Goal: Book appointment/travel/reservation

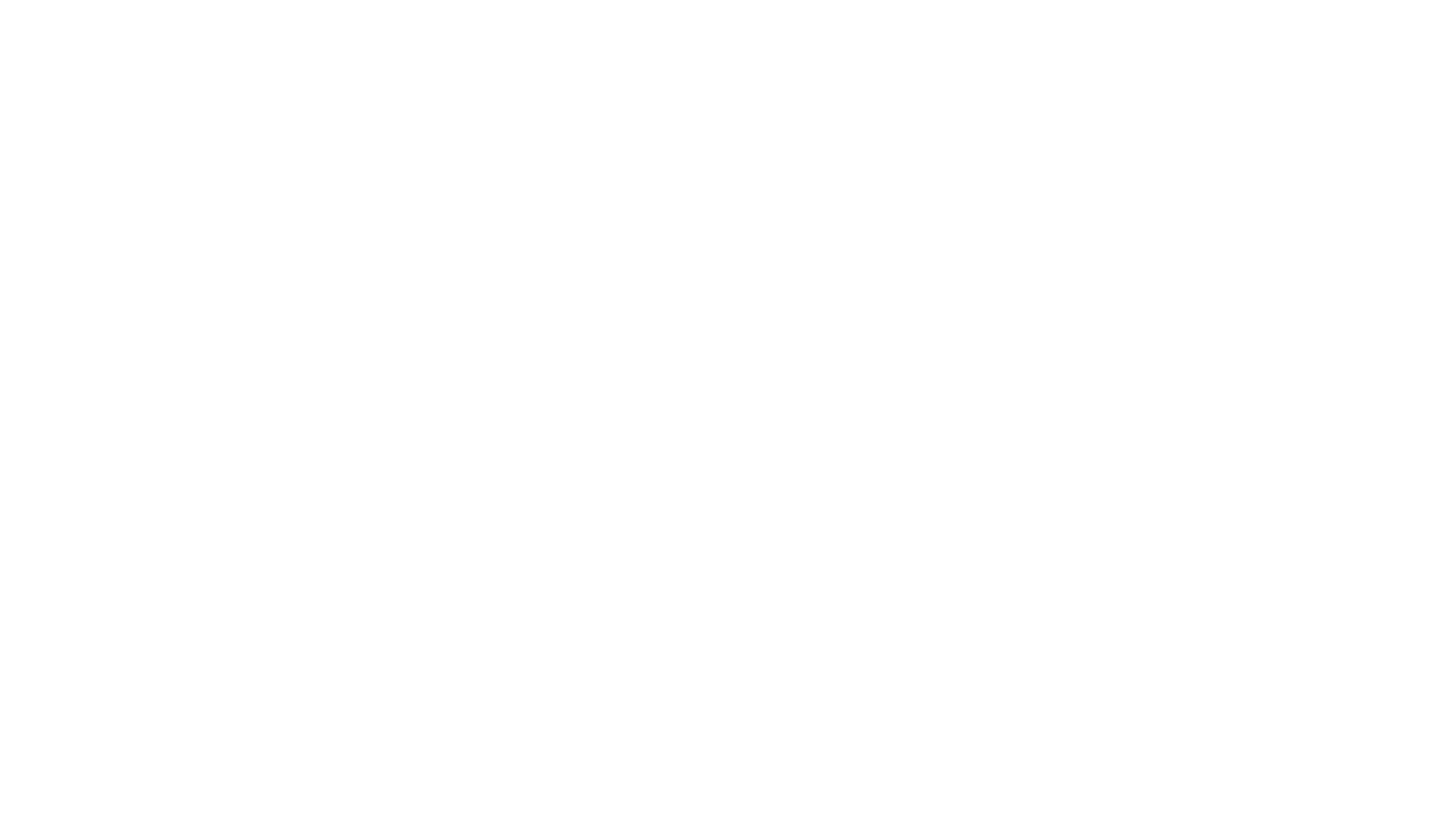
select select
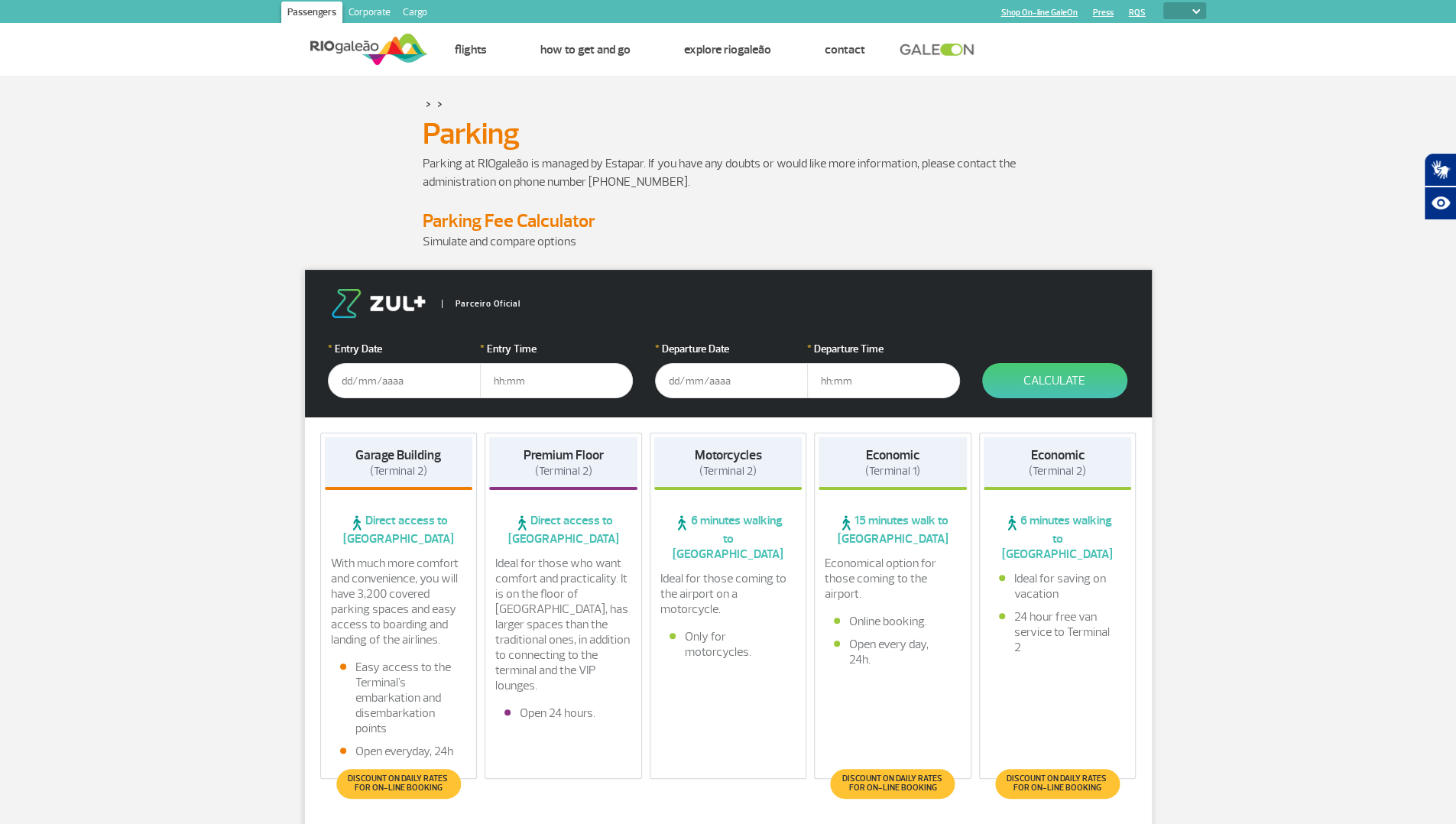
click at [409, 377] on input "text" at bounding box center [404, 381] width 153 height 35
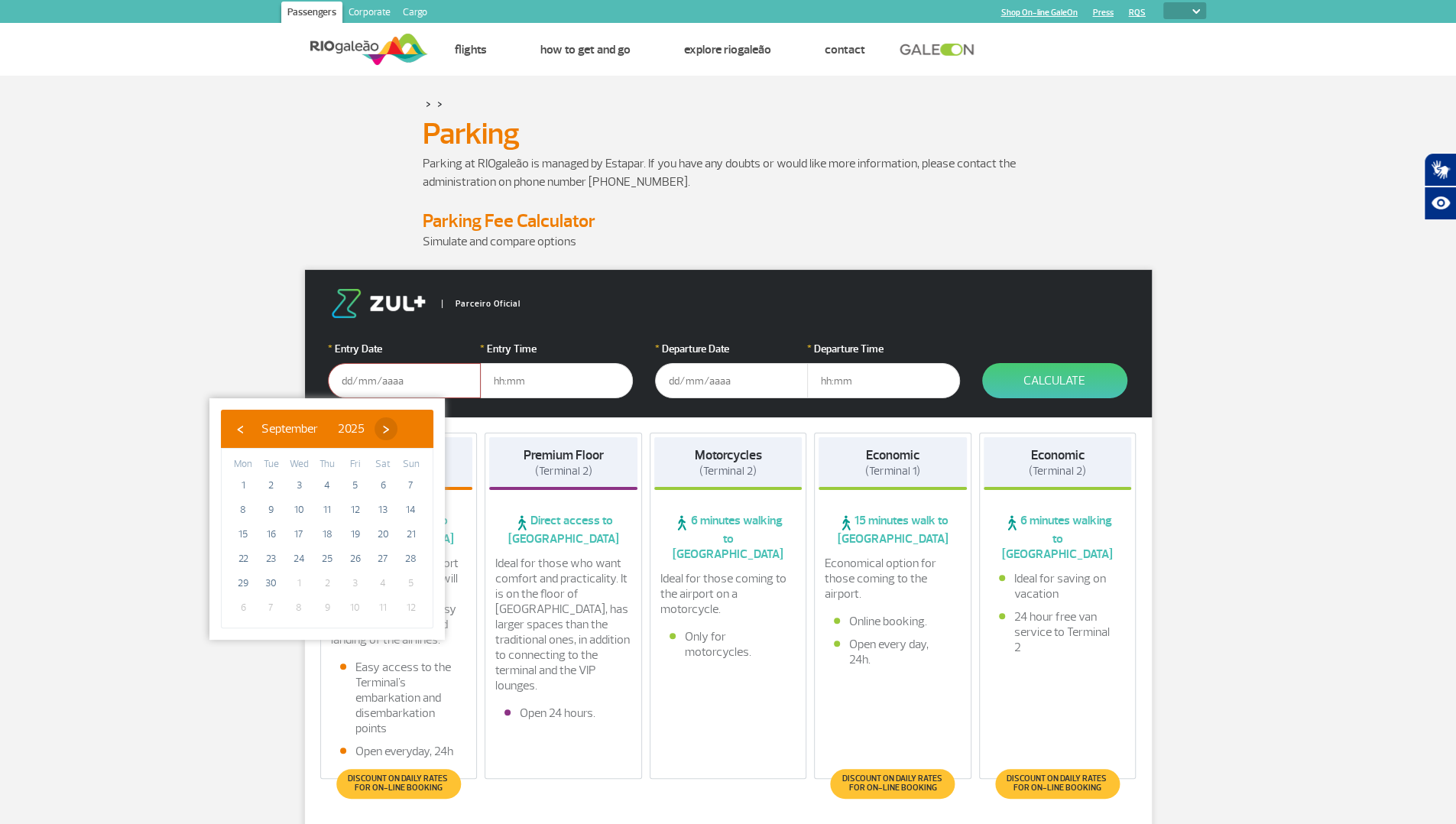
click at [397, 430] on span "›" at bounding box center [385, 428] width 23 height 23
click at [414, 488] on span "5" at bounding box center [411, 485] width 25 height 25
type input "[DATE]"
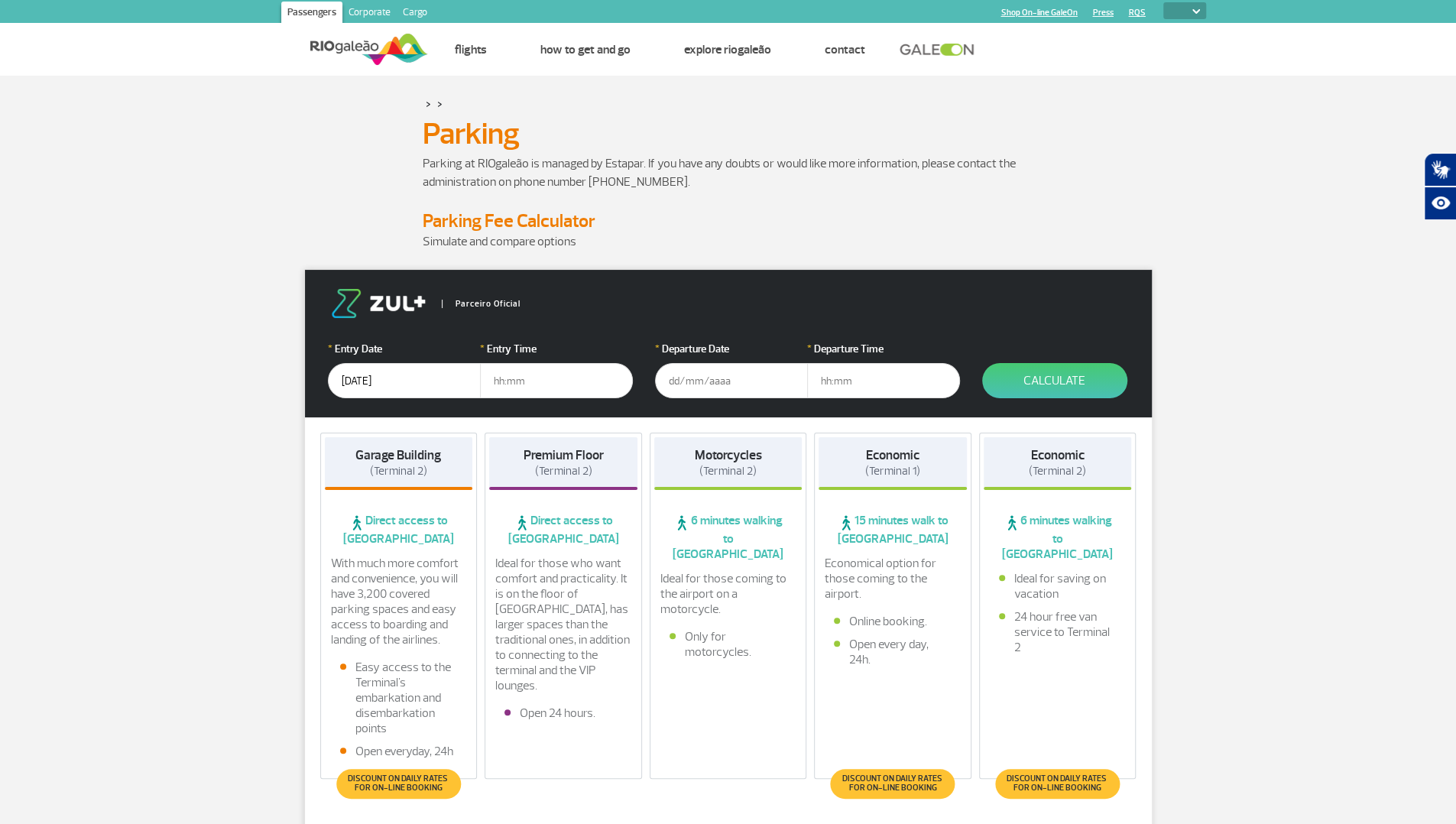
click at [519, 390] on input "text" at bounding box center [556, 381] width 153 height 35
click at [526, 377] on input "text" at bounding box center [556, 381] width 153 height 35
type input "05:00"
click at [734, 377] on input "text" at bounding box center [731, 381] width 153 height 35
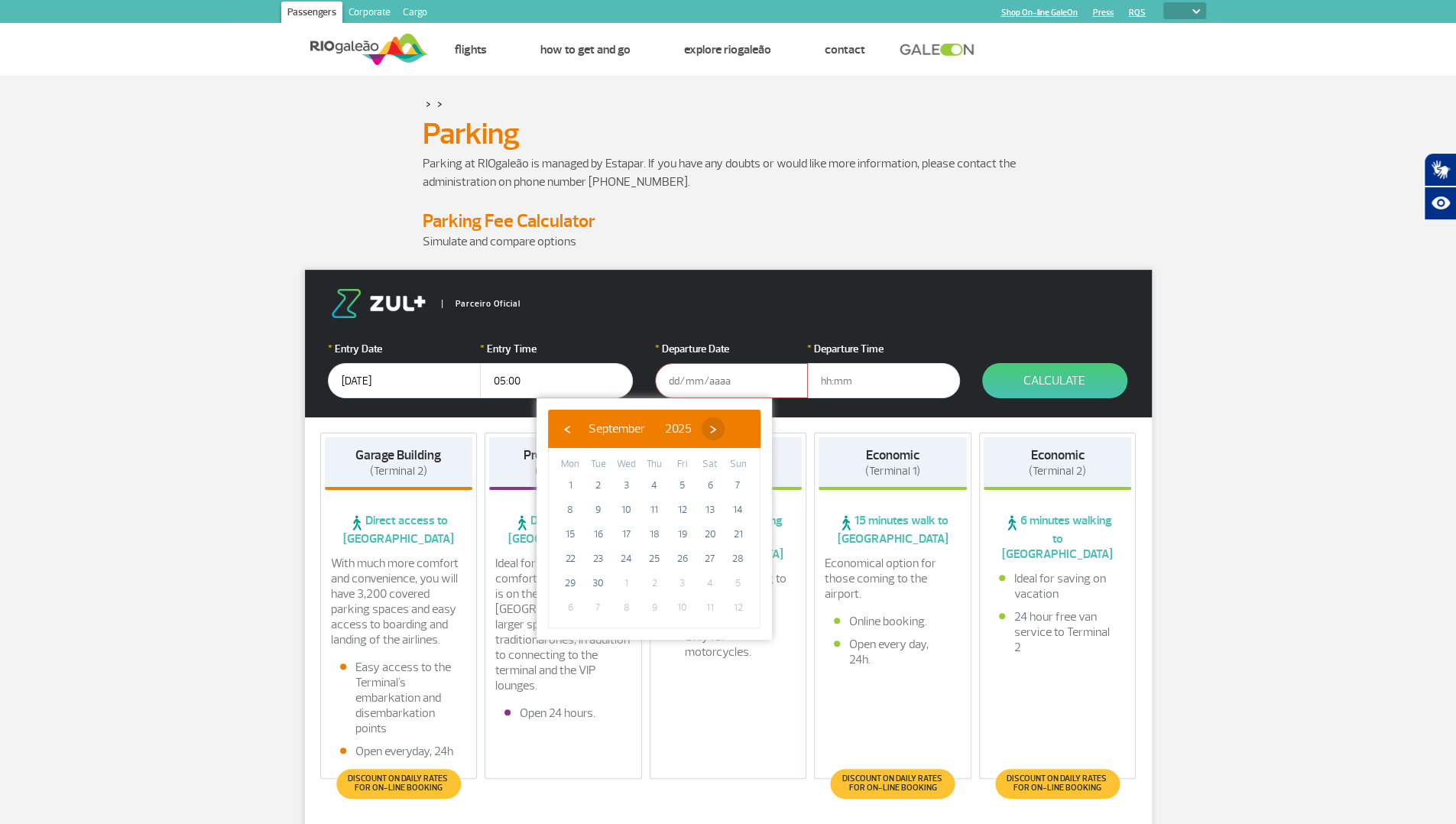
click at [725, 429] on span "›" at bounding box center [713, 428] width 23 height 23
click at [567, 506] on span "6" at bounding box center [570, 510] width 25 height 25
type input "[DATE]"
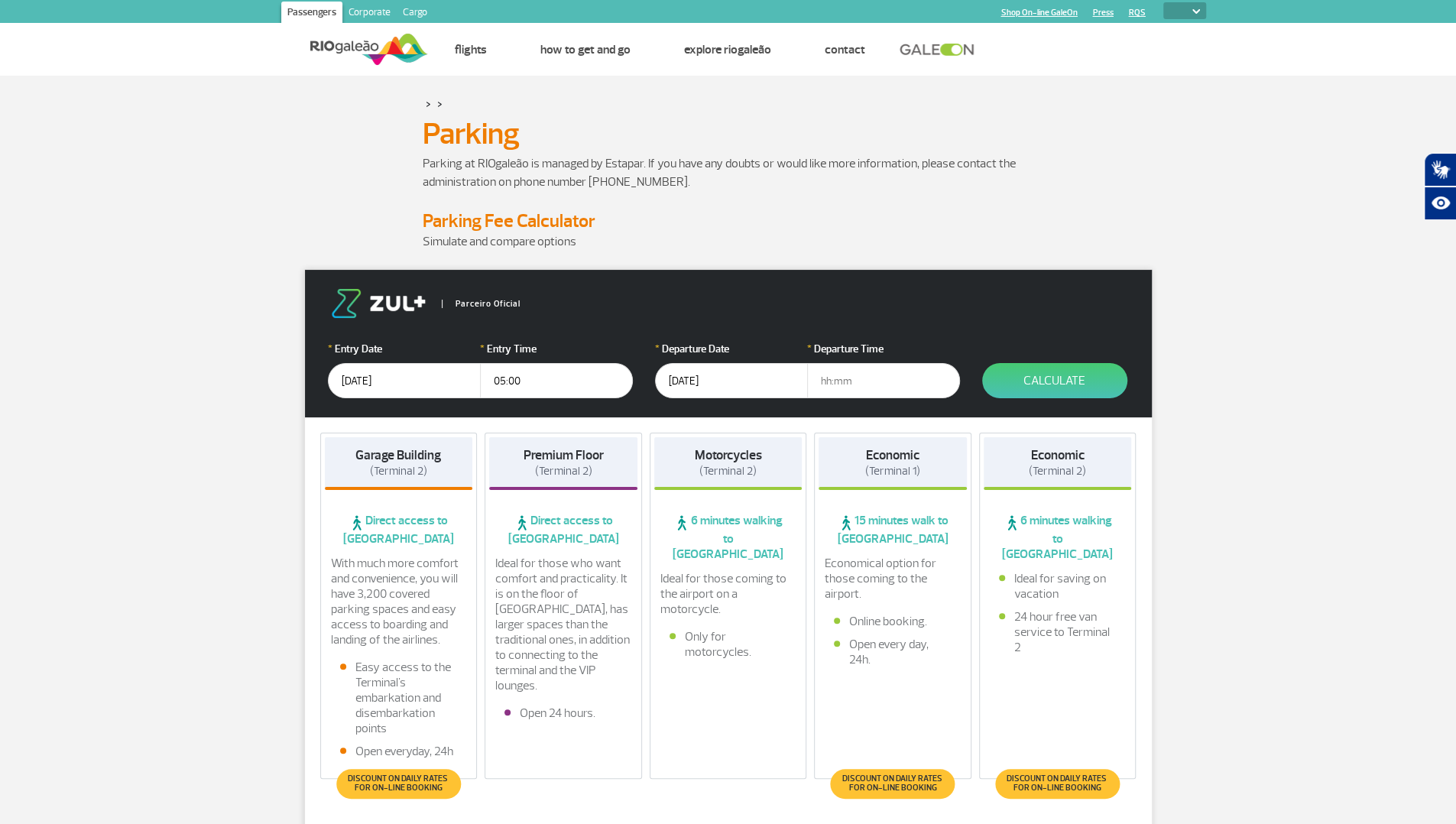
click at [861, 388] on input "text" at bounding box center [883, 381] width 153 height 35
type input "22:00"
click at [1072, 383] on button "Calculate" at bounding box center [1055, 381] width 145 height 35
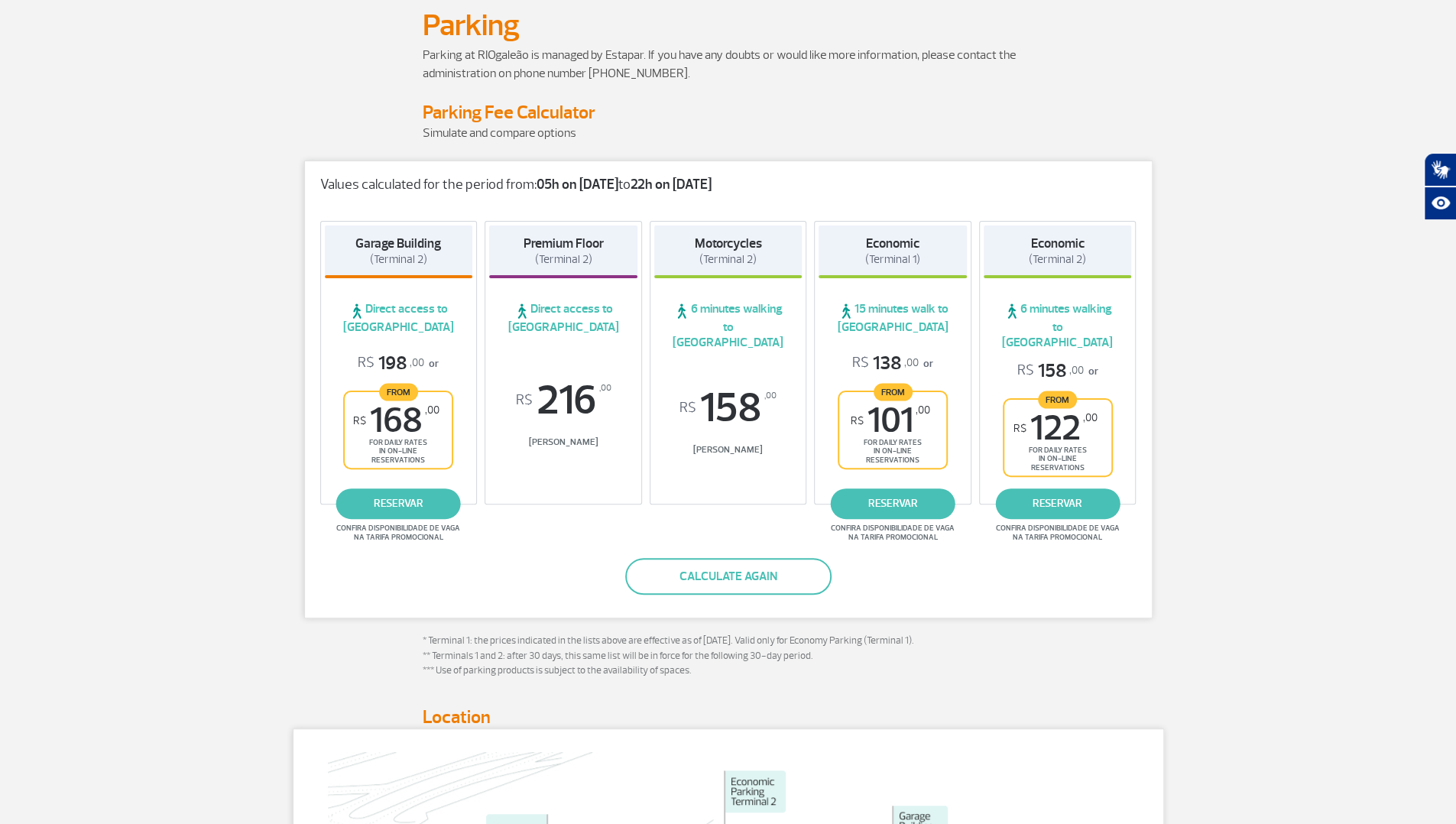
scroll to position [104, 0]
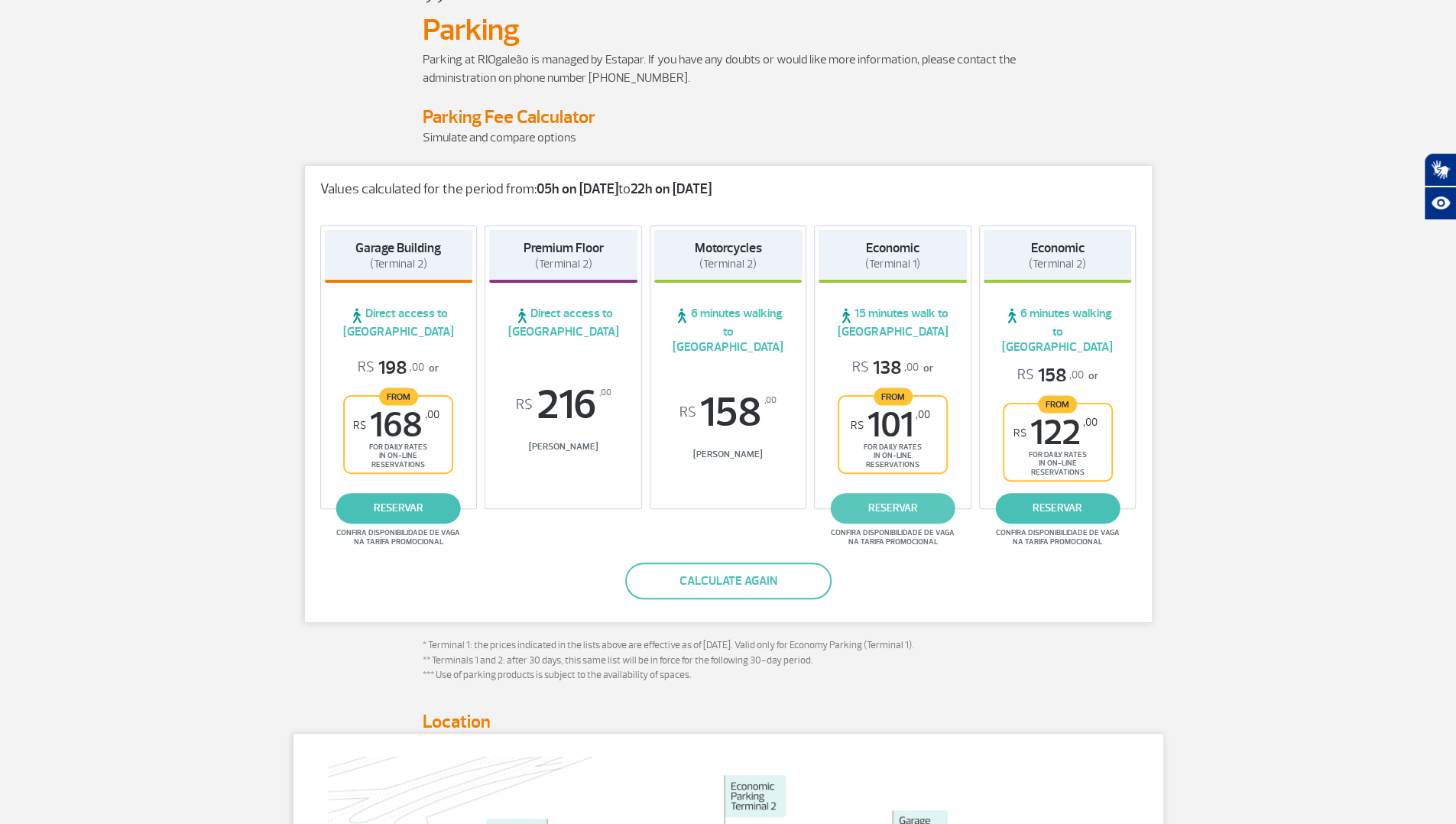
click at [906, 499] on link "reservar" at bounding box center [892, 509] width 124 height 30
